Goal: Information Seeking & Learning: Stay updated

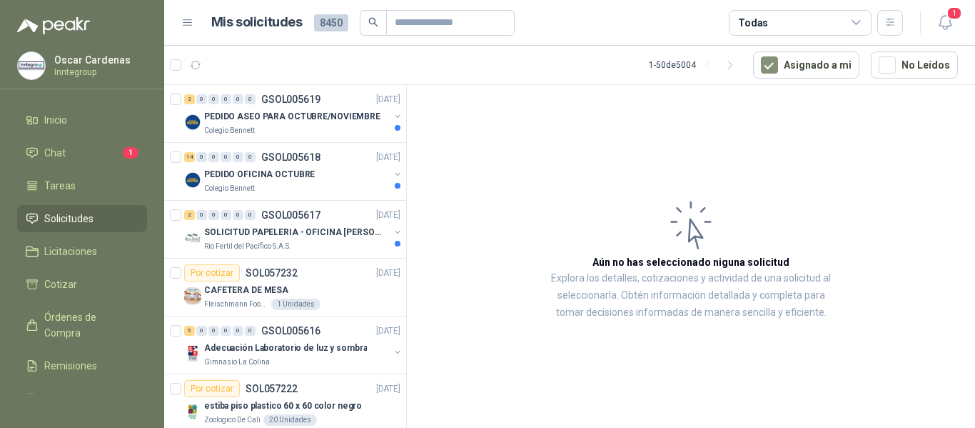
click at [52, 135] on ul "Inicio Chat 1 Tareas Solicitudes Licitaciones Cotizar Órdenes de Compra Remisio…" at bounding box center [82, 249] width 164 height 287
click at [65, 146] on li "Chat 1" at bounding box center [82, 153] width 113 height 16
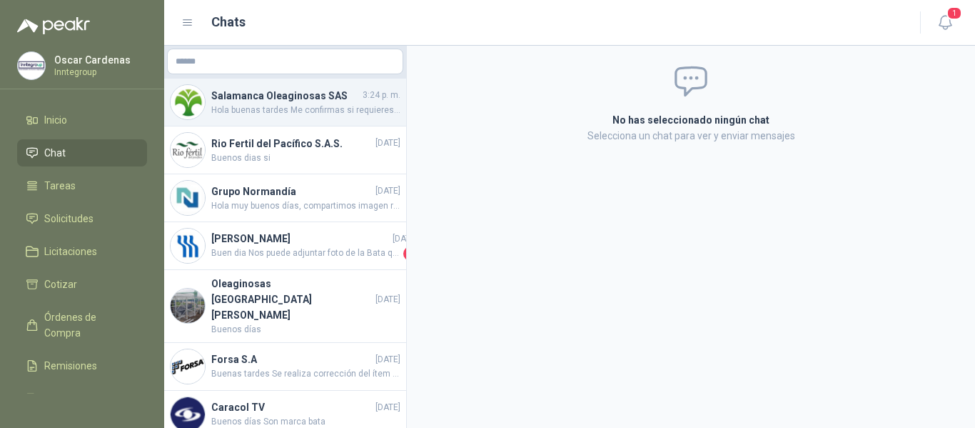
click at [251, 103] on div "Salamanca Oleaginosas SAS 3:24 p. m. Hola buenas tardes Me confirmas si requier…" at bounding box center [305, 102] width 189 height 29
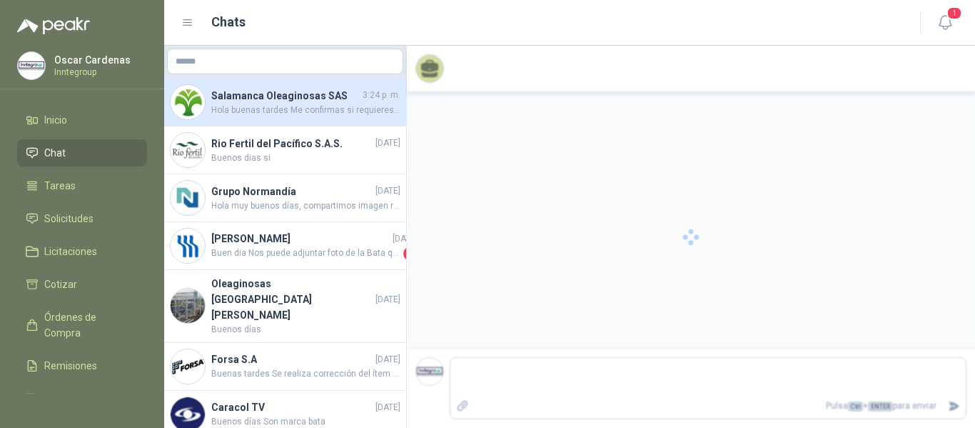
scroll to position [632, 0]
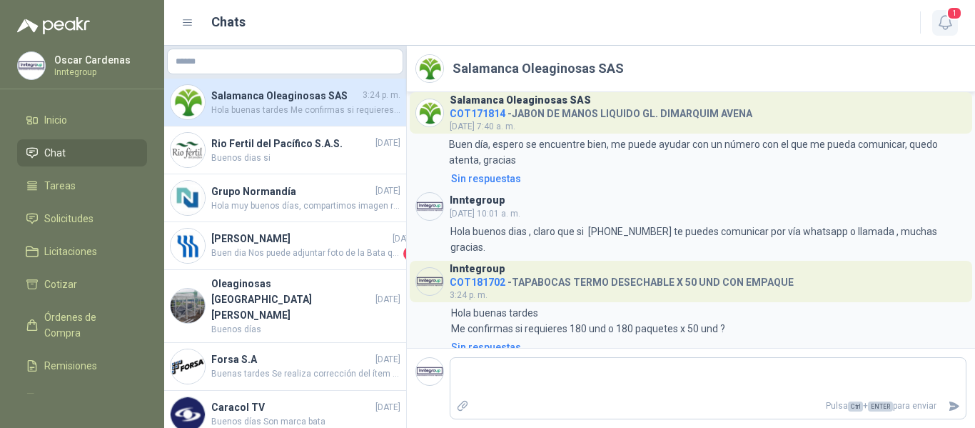
click at [953, 19] on span "1" at bounding box center [955, 13] width 16 height 14
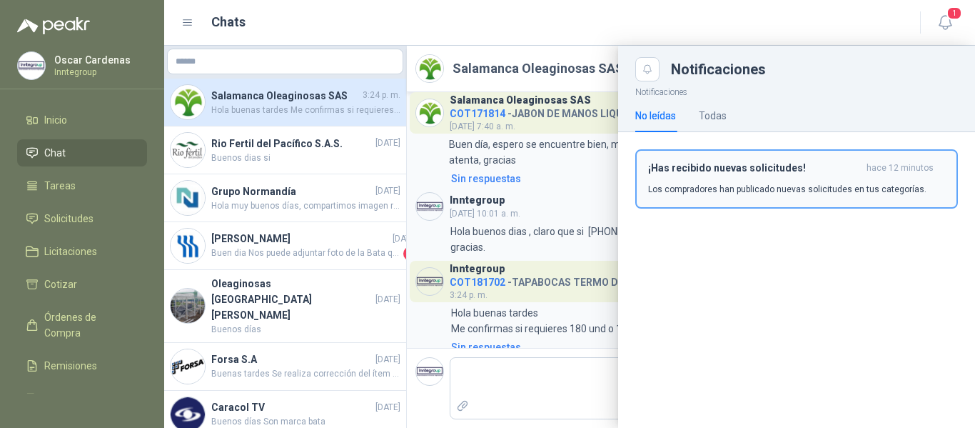
click at [748, 191] on p "Los compradores han publicado nuevas solicitudes en tus categorías." at bounding box center [787, 189] width 278 height 13
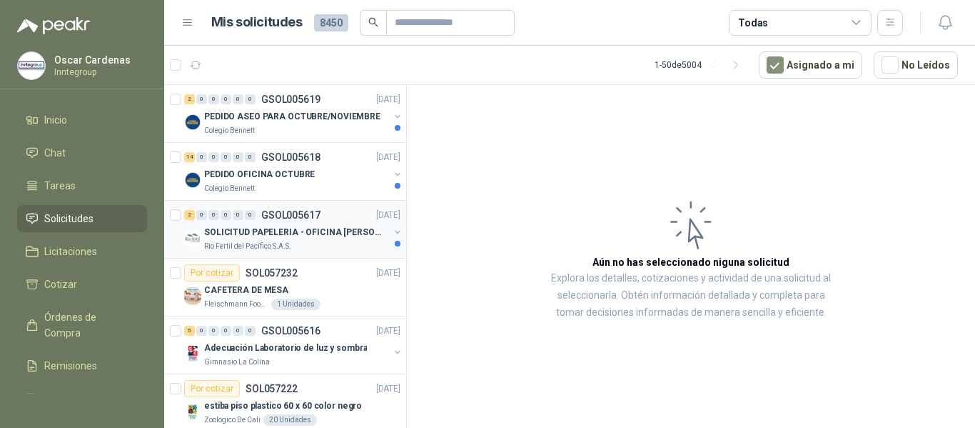
click at [272, 242] on p "Rio Fertil del Pacífico S.A.S." at bounding box center [247, 246] width 87 height 11
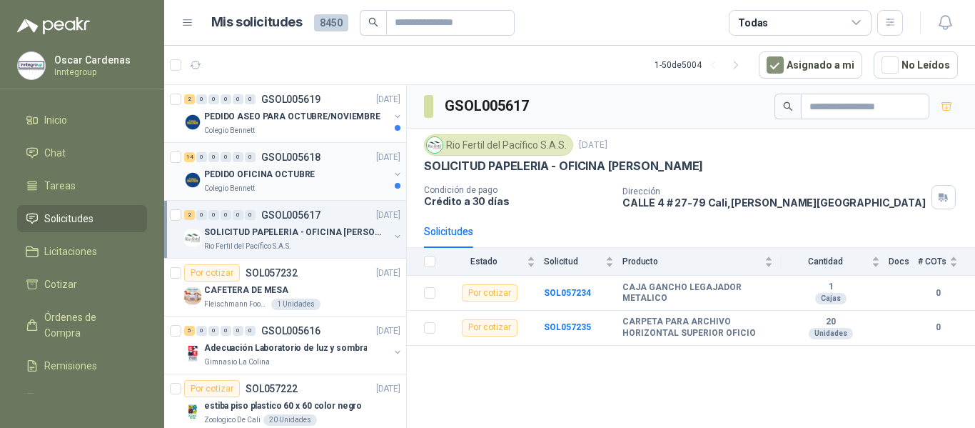
click at [221, 182] on div "PEDIDO OFICINA OCTUBRE" at bounding box center [296, 174] width 185 height 17
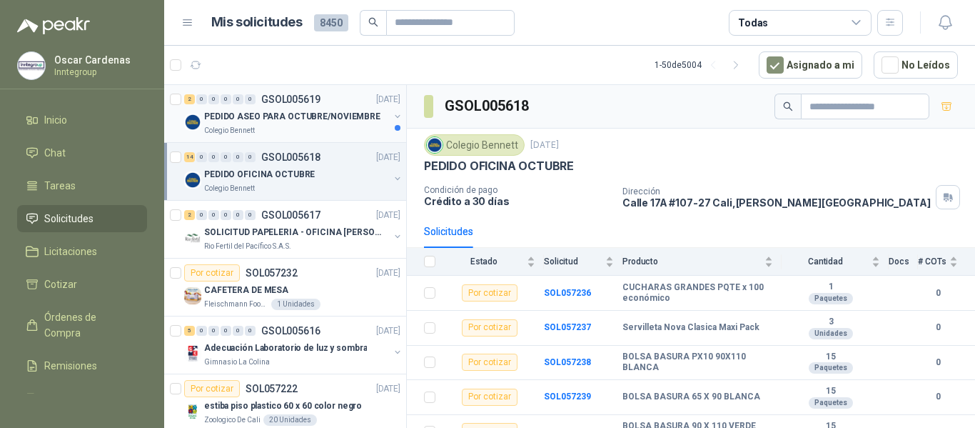
click at [241, 113] on p "PEDIDO ASEO PARA OCTUBRE/NOVIEMBRE" at bounding box center [292, 117] width 176 height 14
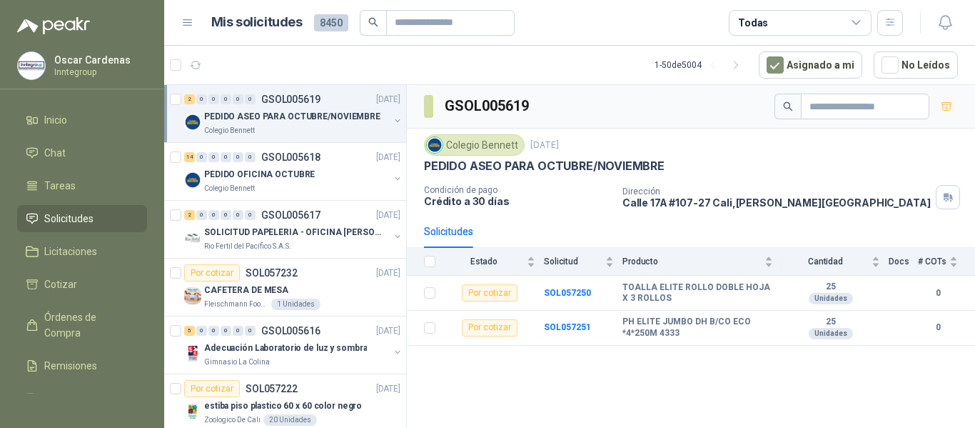
click at [403, 61] on article "1 - 50 de 5004 Asignado a mi No Leídos" at bounding box center [569, 65] width 811 height 39
